Goal: Information Seeking & Learning: Learn about a topic

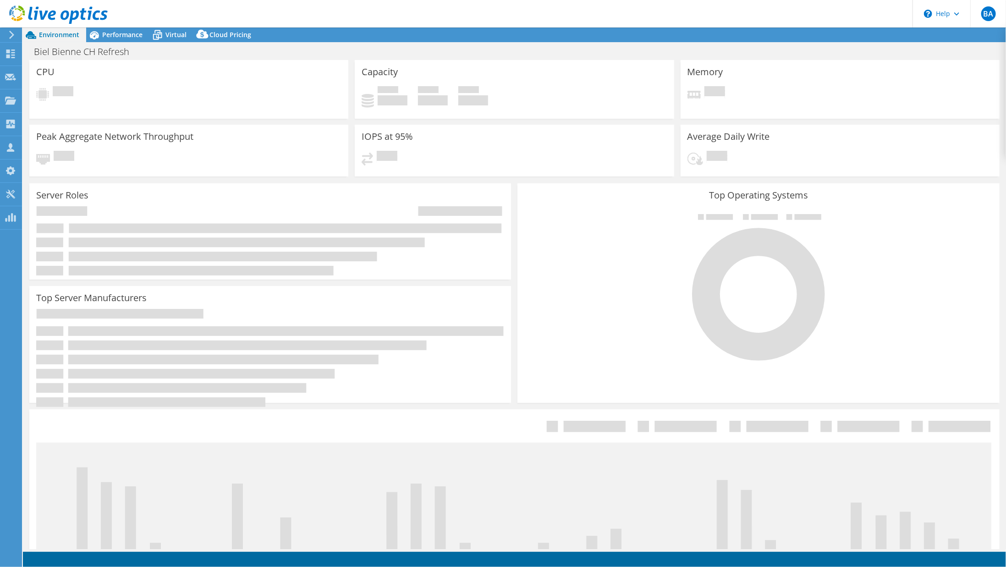
select select "USD"
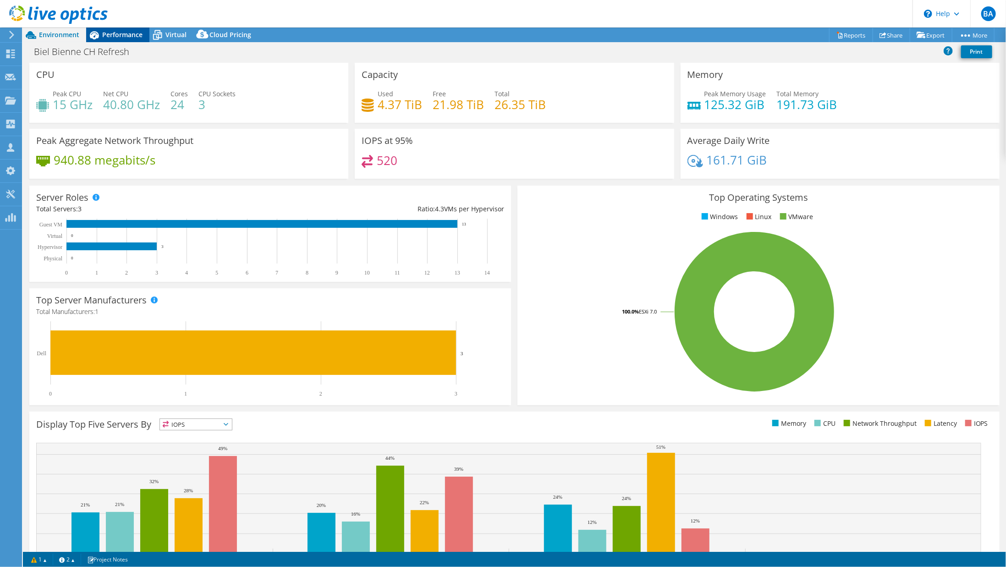
click at [118, 32] on span "Performance" at bounding box center [122, 34] width 40 height 9
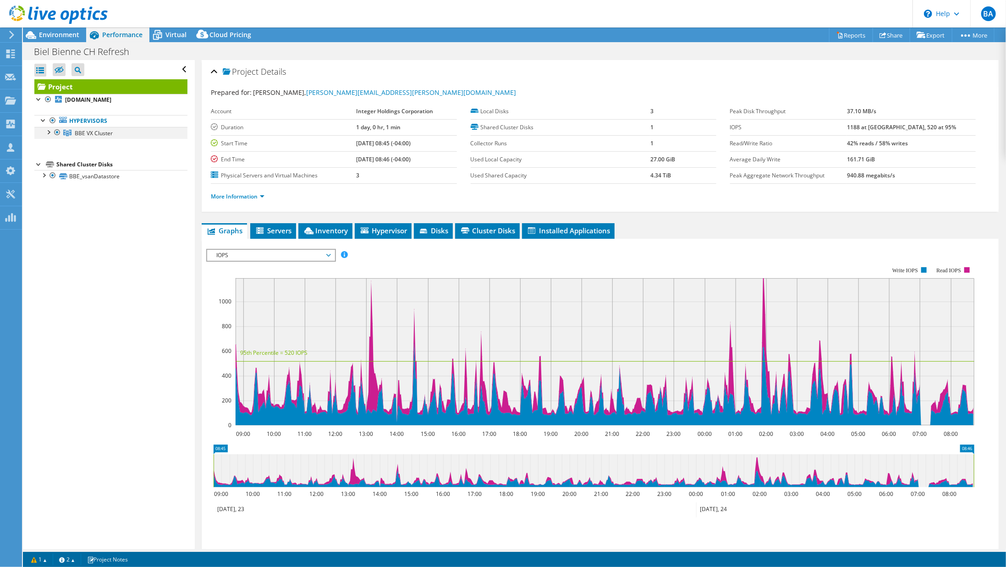
click at [48, 131] on div at bounding box center [48, 131] width 9 height 9
click at [157, 27] on icon at bounding box center [157, 35] width 16 height 16
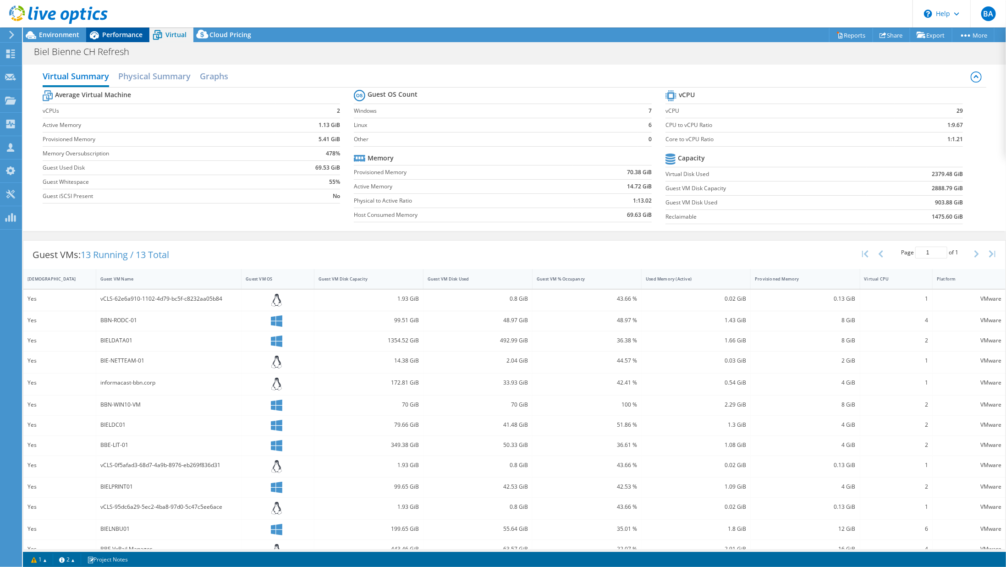
click at [110, 35] on span "Performance" at bounding box center [122, 34] width 40 height 9
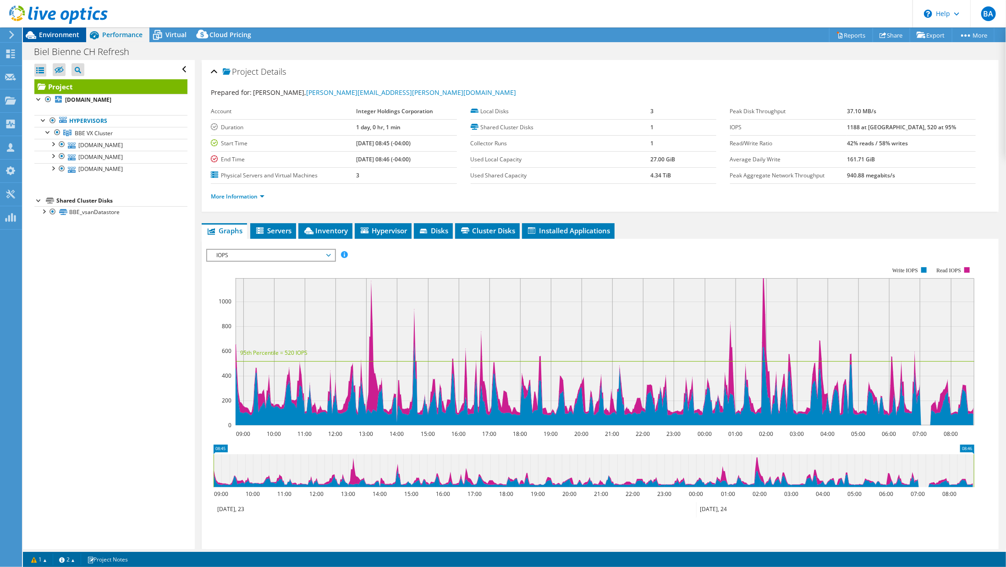
click at [66, 38] on span "Environment" at bounding box center [59, 34] width 40 height 9
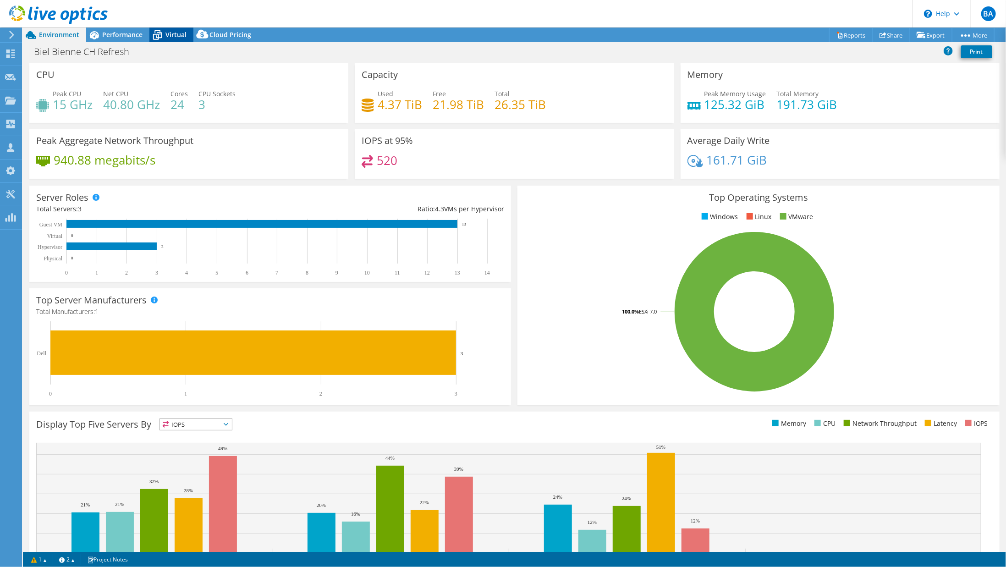
click at [174, 32] on span "Virtual" at bounding box center [175, 34] width 21 height 9
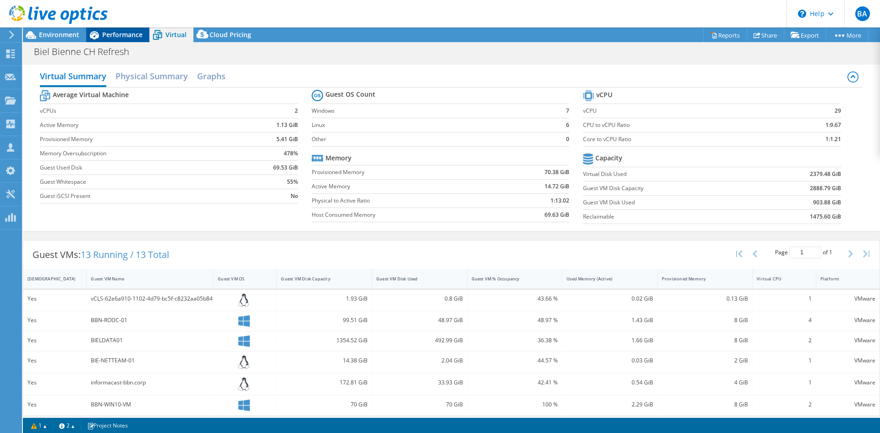
click at [132, 36] on span "Performance" at bounding box center [122, 34] width 40 height 9
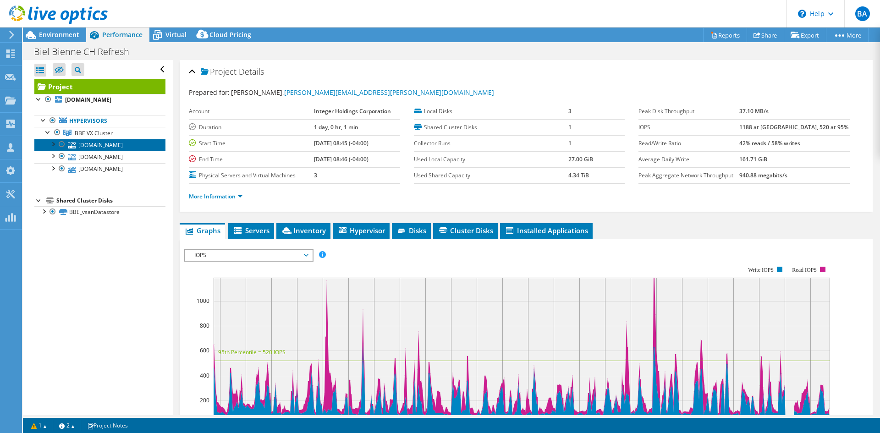
click at [91, 143] on link "[DOMAIN_NAME]" at bounding box center [99, 145] width 131 height 12
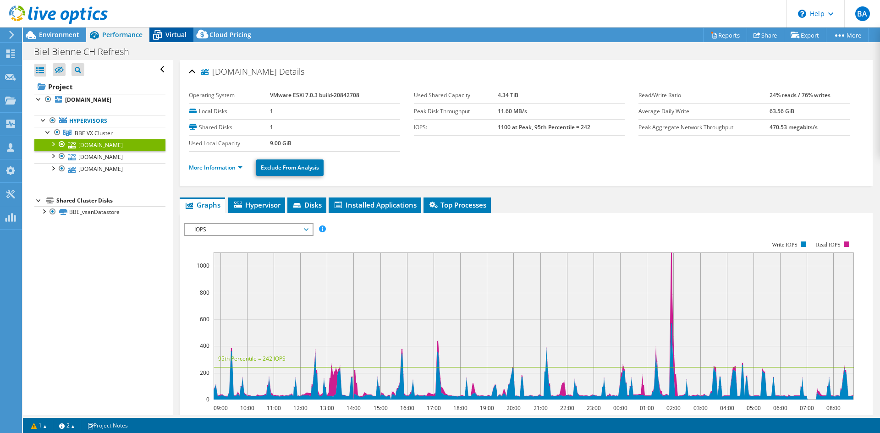
click at [158, 35] on icon at bounding box center [157, 35] width 9 height 7
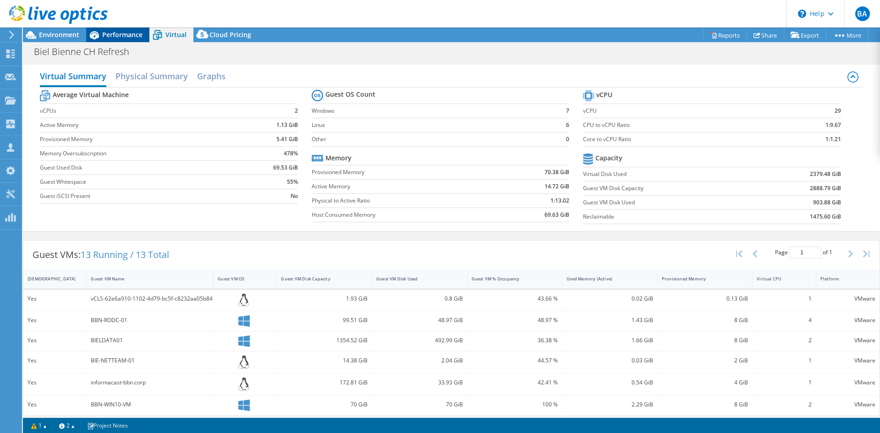
click at [137, 35] on span "Performance" at bounding box center [122, 34] width 40 height 9
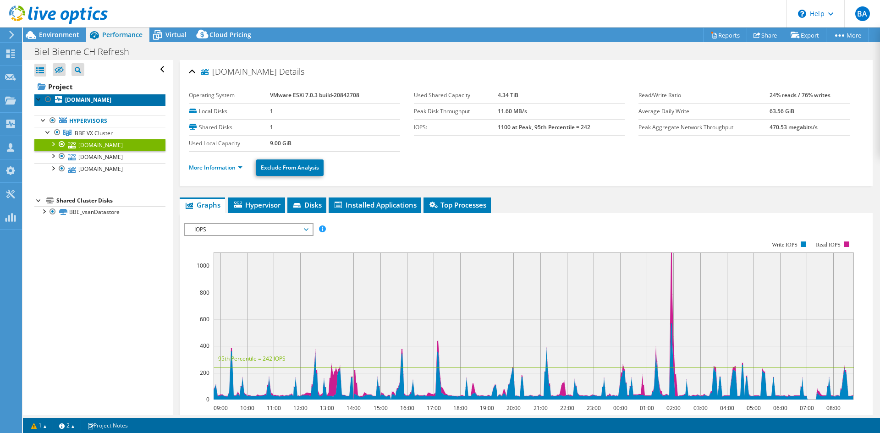
click at [100, 101] on b "[DOMAIN_NAME]" at bounding box center [88, 100] width 46 height 8
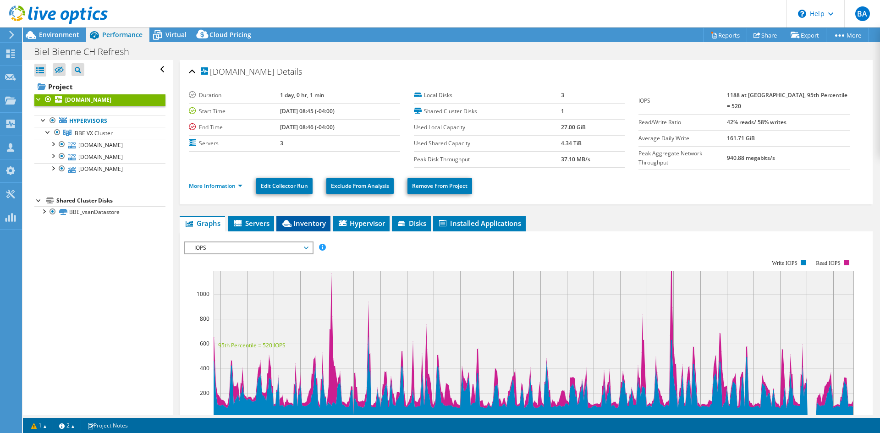
click at [302, 223] on span "Inventory" at bounding box center [303, 223] width 45 height 9
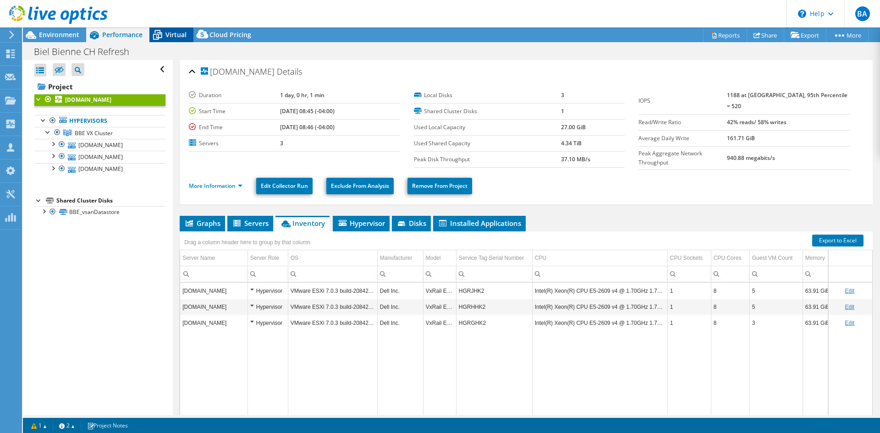
click at [174, 34] on span "Virtual" at bounding box center [175, 34] width 21 height 9
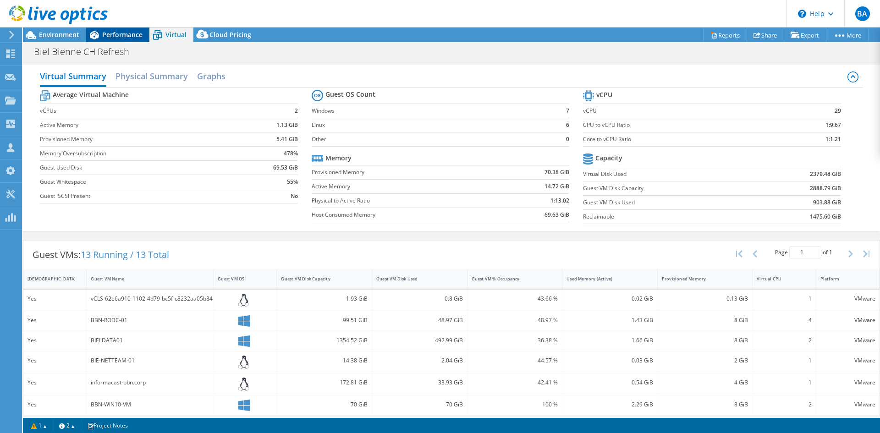
click at [130, 34] on span "Performance" at bounding box center [122, 34] width 40 height 9
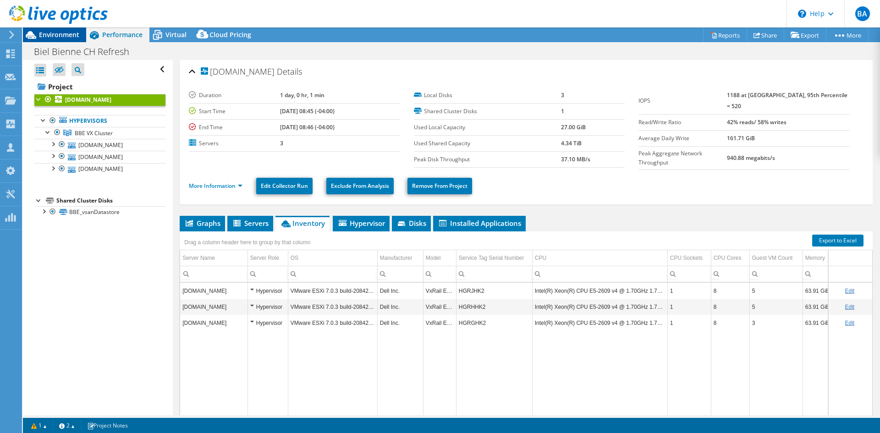
click at [62, 34] on span "Environment" at bounding box center [59, 34] width 40 height 9
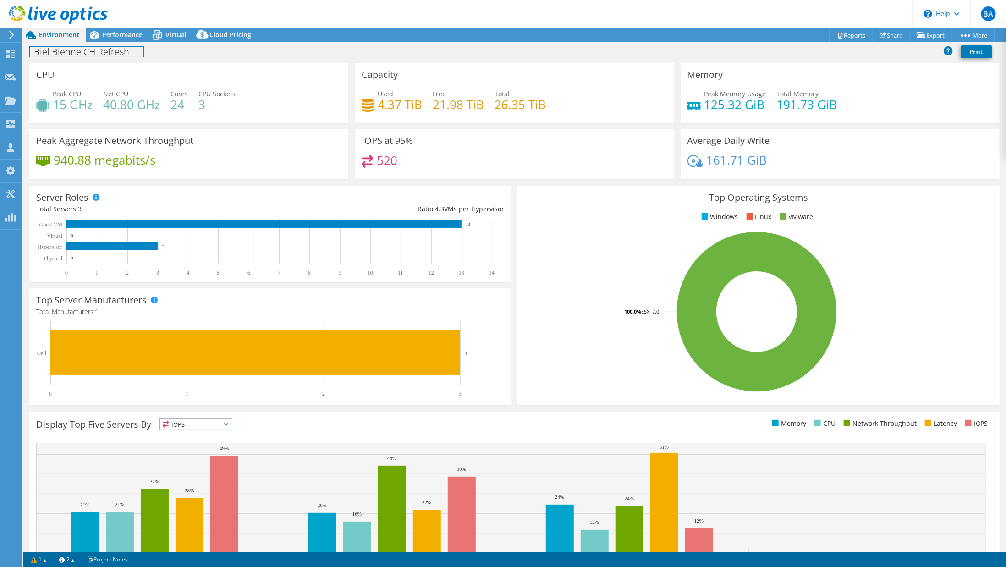
drag, startPoint x: 78, startPoint y: 57, endPoint x: 46, endPoint y: 60, distance: 31.7
click at [46, 60] on div "Biel Bienne CH Refresh Print" at bounding box center [514, 53] width 983 height 20
click at [226, 67] on div "CPU Peak CPU 15 GHz Net CPU 40.80 GHz Cores 24 CPU Sockets 3" at bounding box center [188, 93] width 319 height 60
click at [232, 59] on div "Biel Bienne CH Refresh Print" at bounding box center [514, 51] width 983 height 17
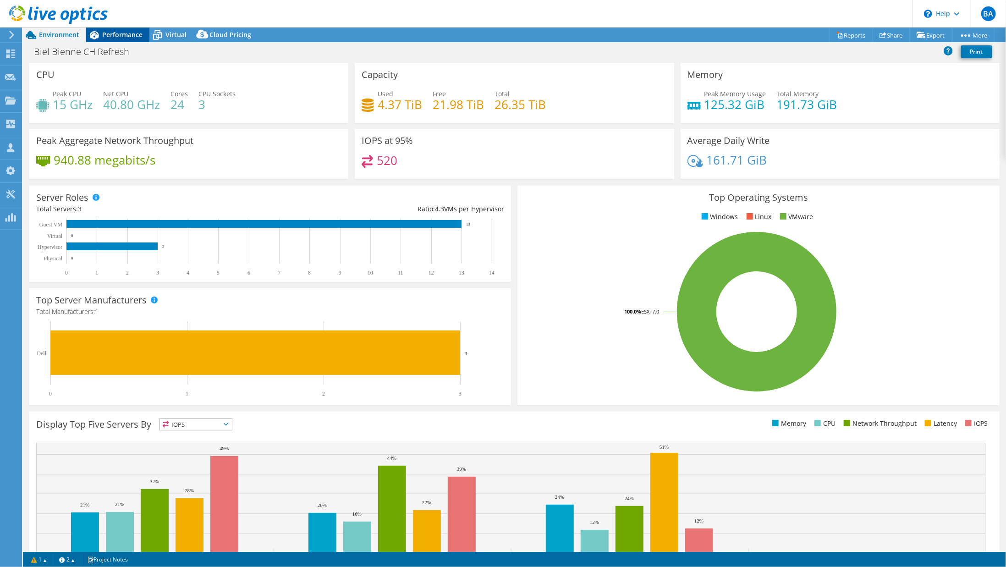
click at [107, 35] on span "Performance" at bounding box center [122, 34] width 40 height 9
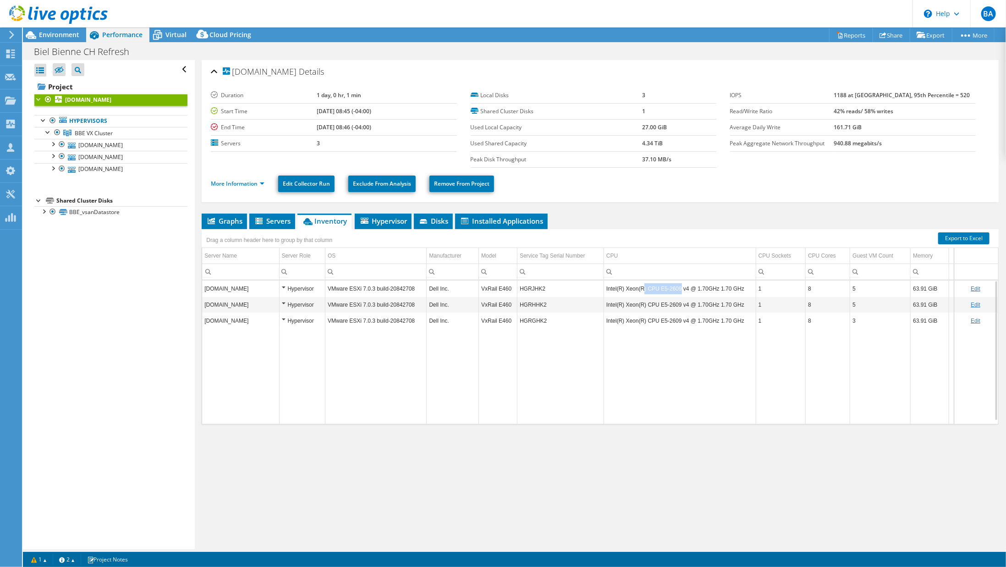
drag, startPoint x: 674, startPoint y: 288, endPoint x: 638, endPoint y: 289, distance: 35.8
click at [638, 289] on td "Intel(R) Xeon(R) CPU E5-2609 v4 @ 1.70GHz 1.70 GHz" at bounding box center [680, 288] width 152 height 16
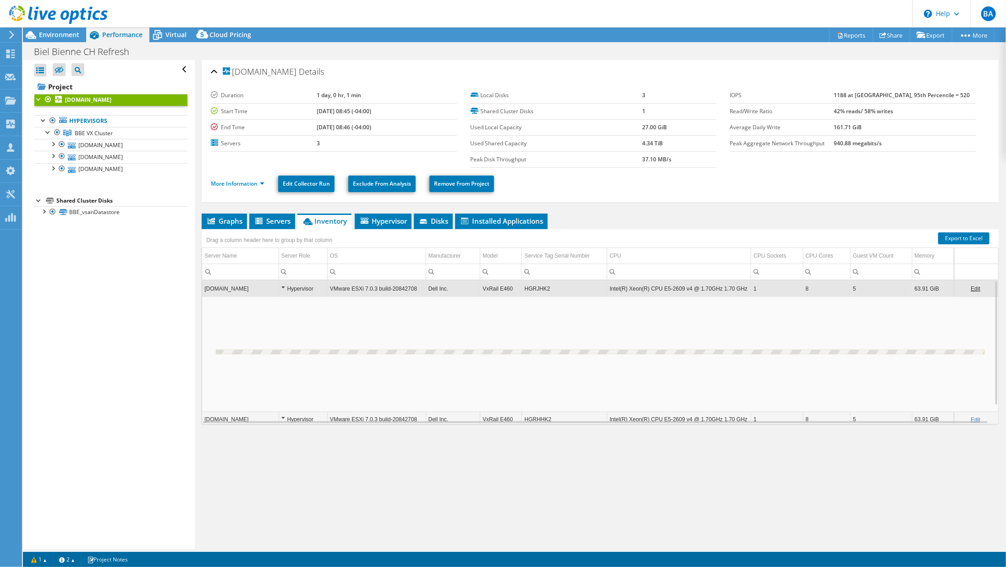
click at [665, 287] on td "Intel(R) Xeon(R) CPU E5-2609 v4 @ 1.70GHz 1.70 GHz" at bounding box center [679, 288] width 144 height 16
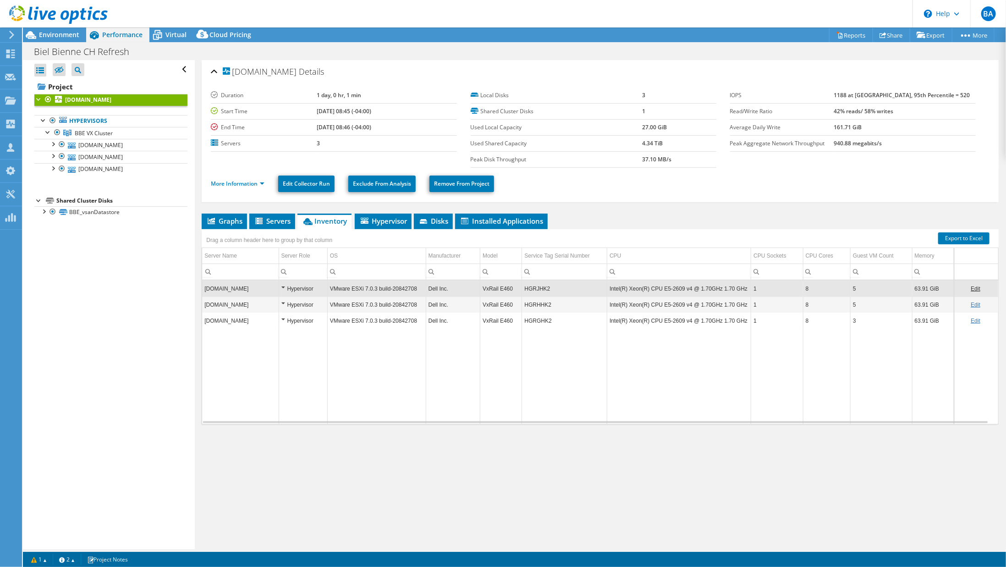
click at [66, 30] on div at bounding box center [54, 15] width 108 height 31
click at [66, 32] on span "Environment" at bounding box center [59, 34] width 40 height 9
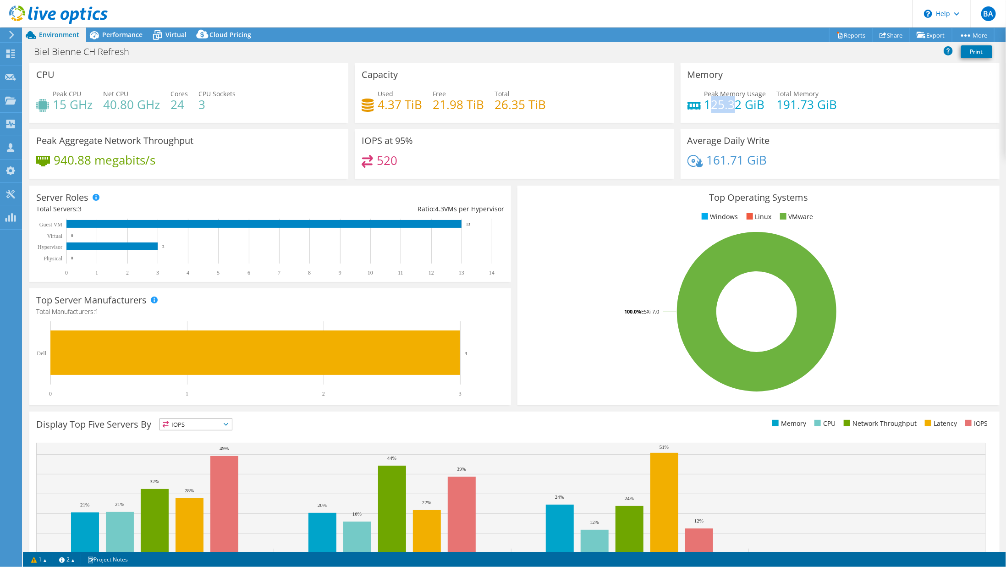
drag, startPoint x: 703, startPoint y: 104, endPoint x: 731, endPoint y: 103, distance: 27.5
click at [731, 103] on h4 "125.32 GiB" at bounding box center [735, 104] width 62 height 10
drag, startPoint x: 774, startPoint y: 104, endPoint x: 801, endPoint y: 106, distance: 26.6
click at [801, 106] on h4 "191.73 GiB" at bounding box center [807, 104] width 60 height 10
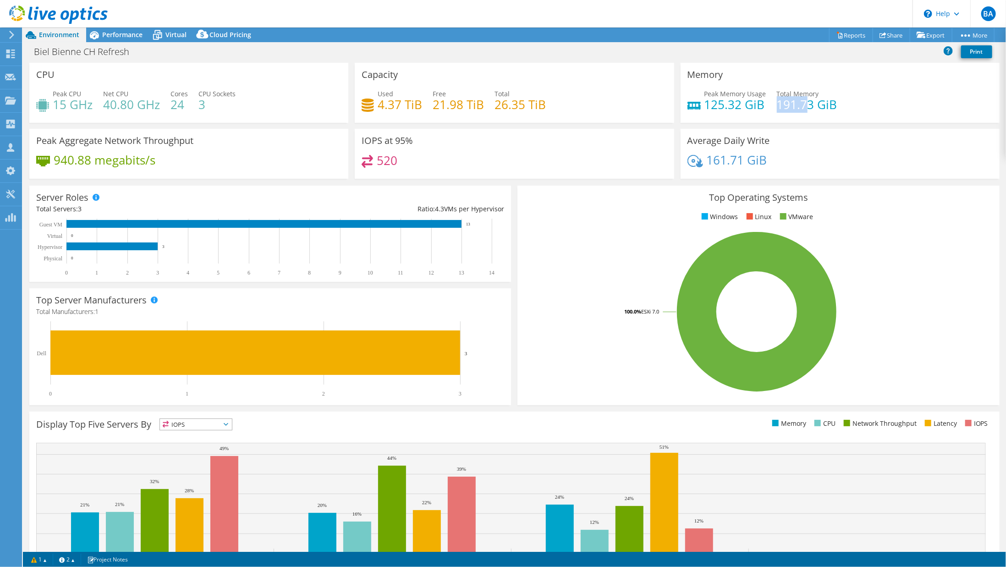
click at [783, 105] on h4 "191.73 GiB" at bounding box center [807, 104] width 60 height 10
drag, startPoint x: 704, startPoint y: 105, endPoint x: 738, endPoint y: 107, distance: 34.0
click at [738, 107] on h4 "125.32 GiB" at bounding box center [735, 104] width 62 height 10
drag, startPoint x: 74, startPoint y: 109, endPoint x: 53, endPoint y: 108, distance: 21.1
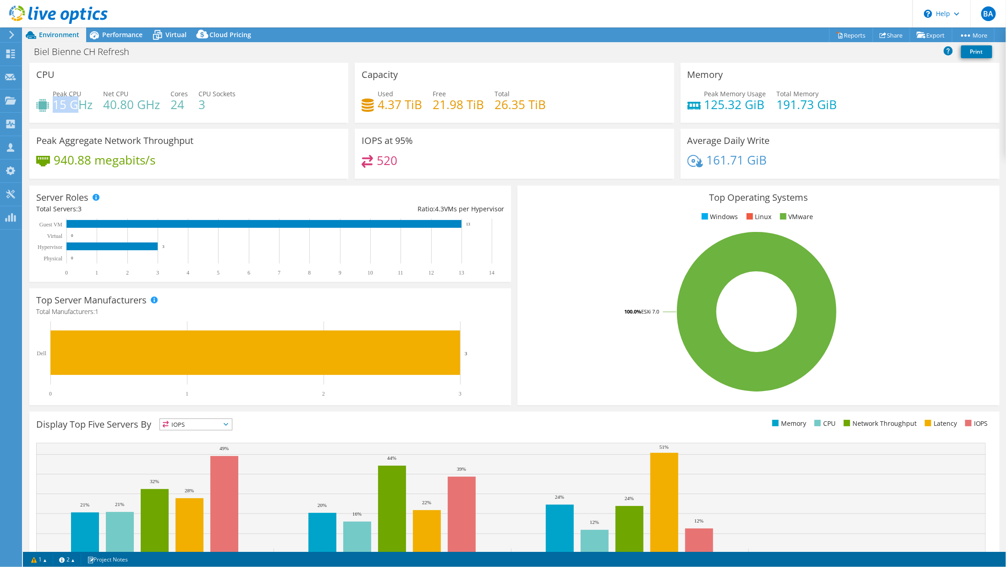
click at [53, 108] on h4 "15 GHz" at bounding box center [73, 104] width 40 height 10
drag, startPoint x: 443, startPoint y: 105, endPoint x: 472, endPoint y: 105, distance: 29.3
click at [472, 105] on h4 "21.98 TiB" at bounding box center [458, 104] width 51 height 10
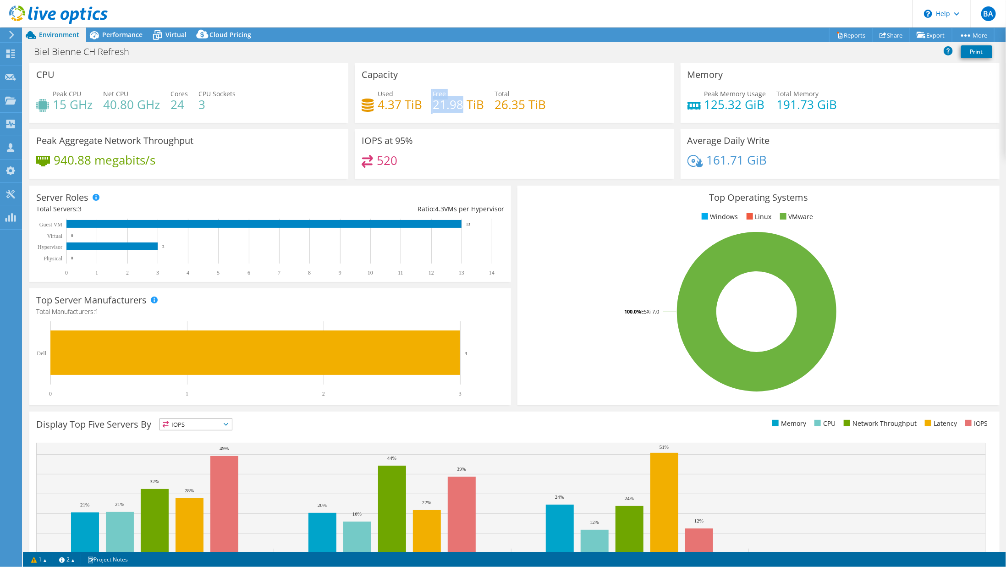
drag, startPoint x: 427, startPoint y: 105, endPoint x: 464, endPoint y: 107, distance: 36.7
click at [464, 107] on div "Used 4.37 TiB Free 21.98 TiB Total 26.35 TiB" at bounding box center [514, 104] width 305 height 30
click at [464, 107] on h4 "21.98 TiB" at bounding box center [458, 104] width 51 height 10
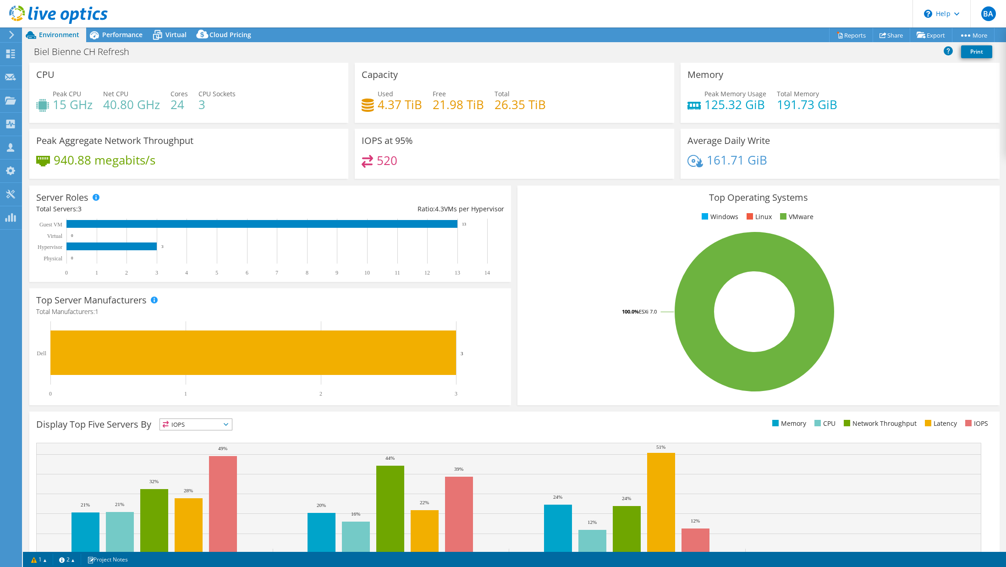
select select "USD"
